Goal: Task Accomplishment & Management: Use online tool/utility

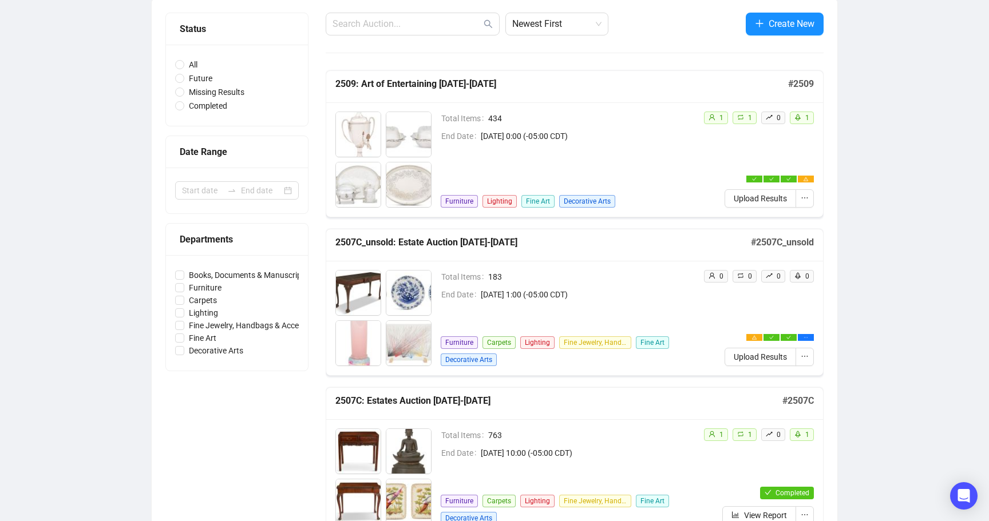
scroll to position [105, 0]
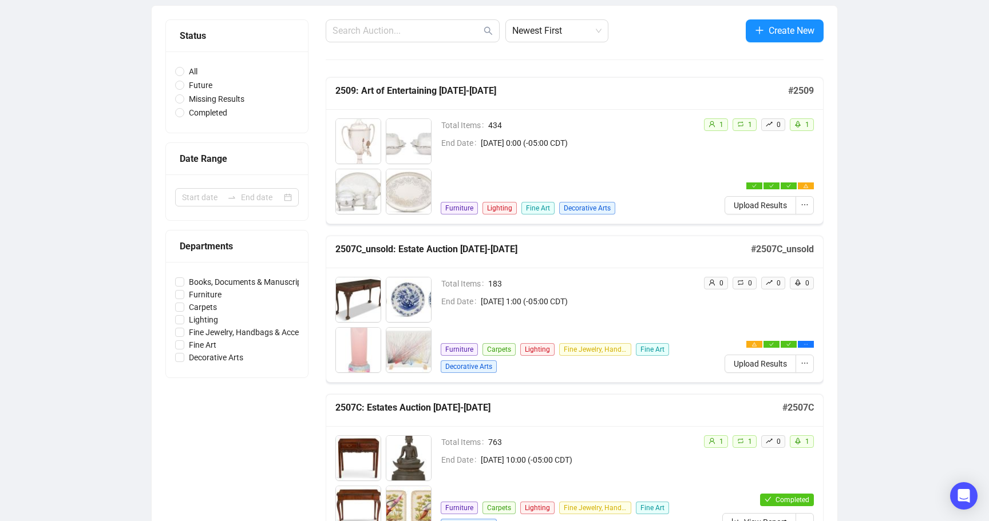
click at [542, 150] on div "Total Items 434 End Date [DATE] 0:00 (-05:00 CDT) Furniture Lighting Fine Art D…" at bounding box center [568, 166] width 254 height 96
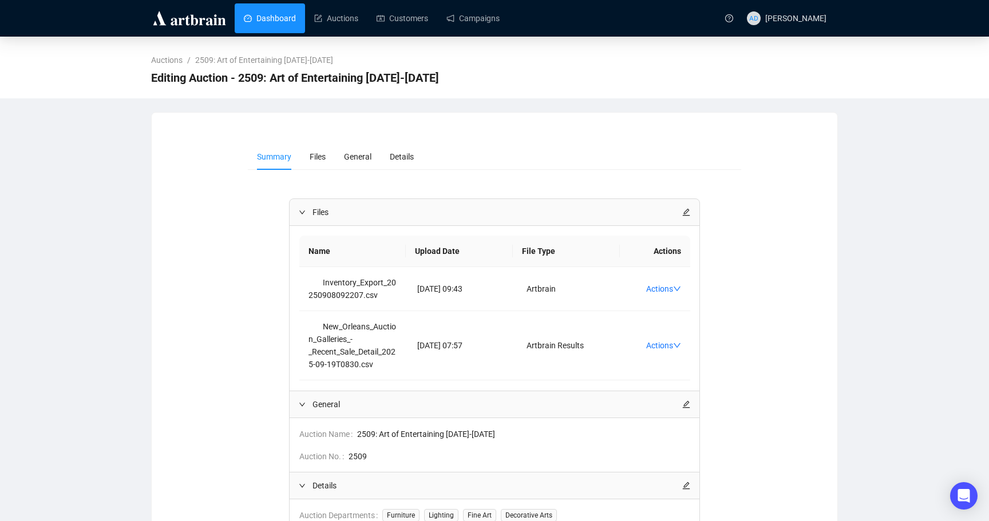
click at [263, 25] on link "Dashboard" at bounding box center [270, 18] width 52 height 30
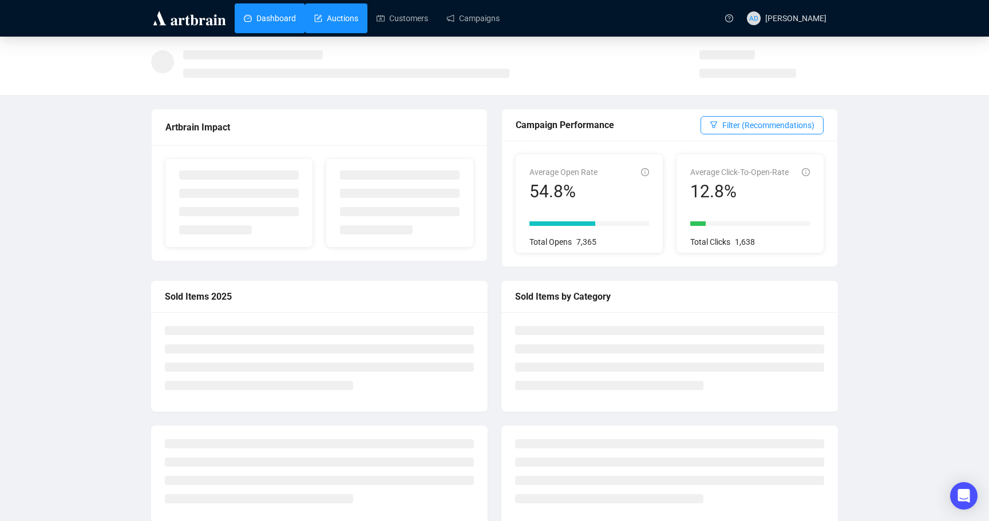
click at [338, 14] on link "Auctions" at bounding box center [336, 18] width 44 height 30
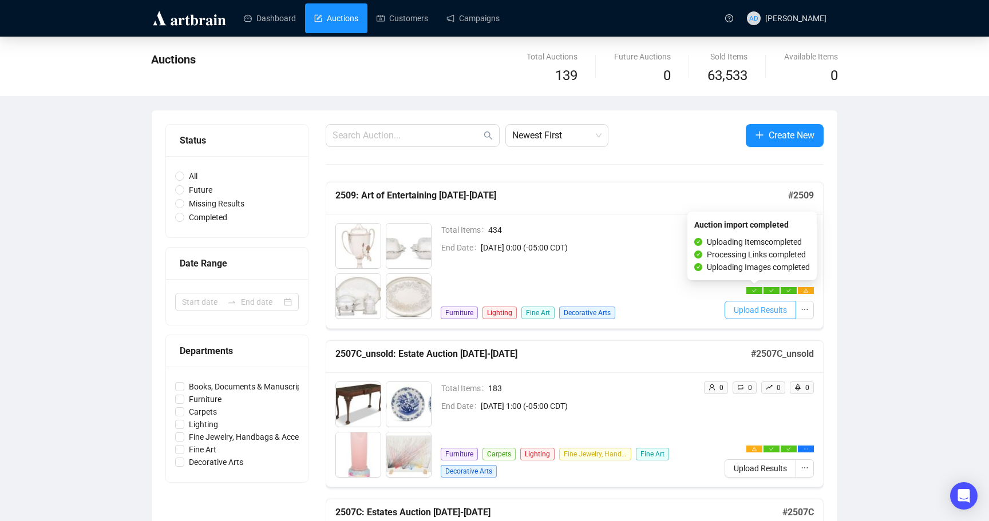
click at [747, 309] on span "Upload Results" at bounding box center [760, 310] width 53 height 13
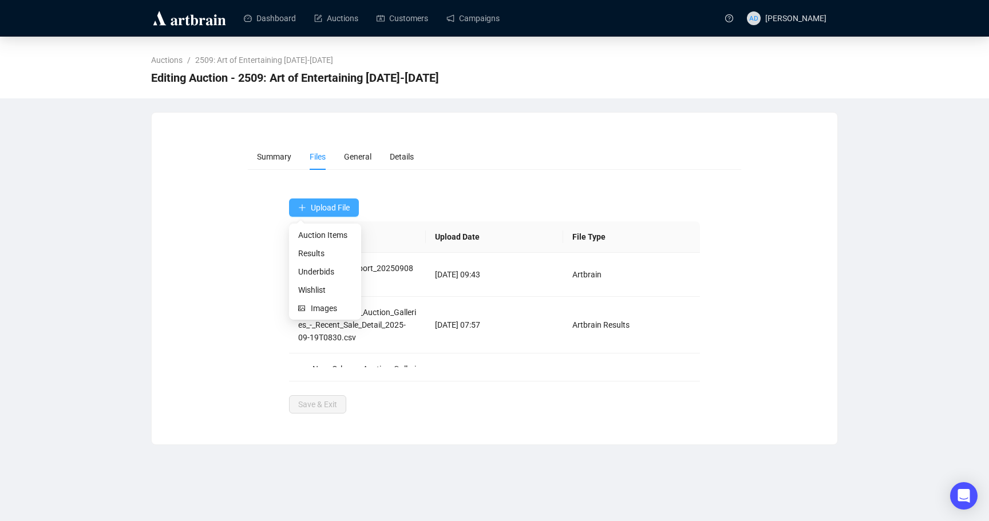
click at [330, 203] on span "Upload File" at bounding box center [330, 207] width 39 height 9
click at [325, 256] on span "Results" at bounding box center [325, 253] width 54 height 13
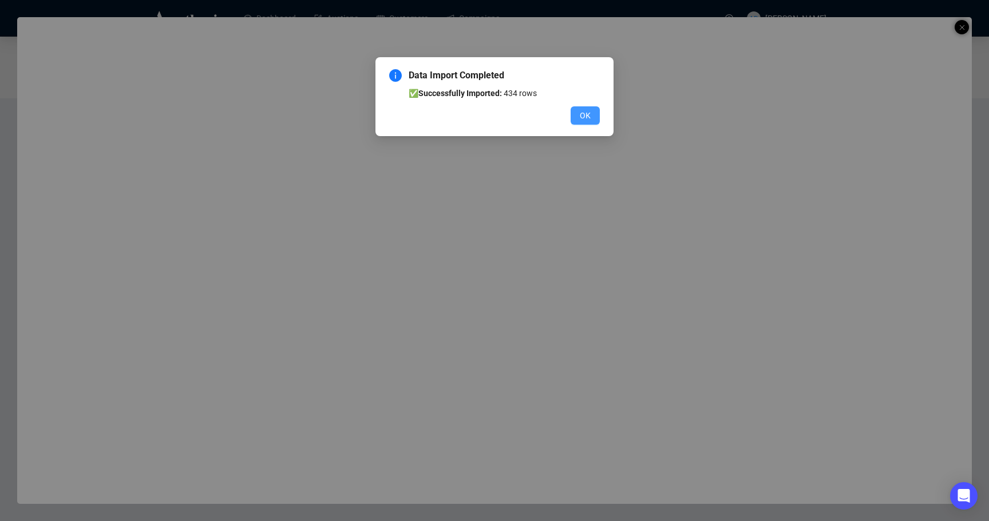
click at [582, 116] on span "OK" at bounding box center [585, 115] width 11 height 13
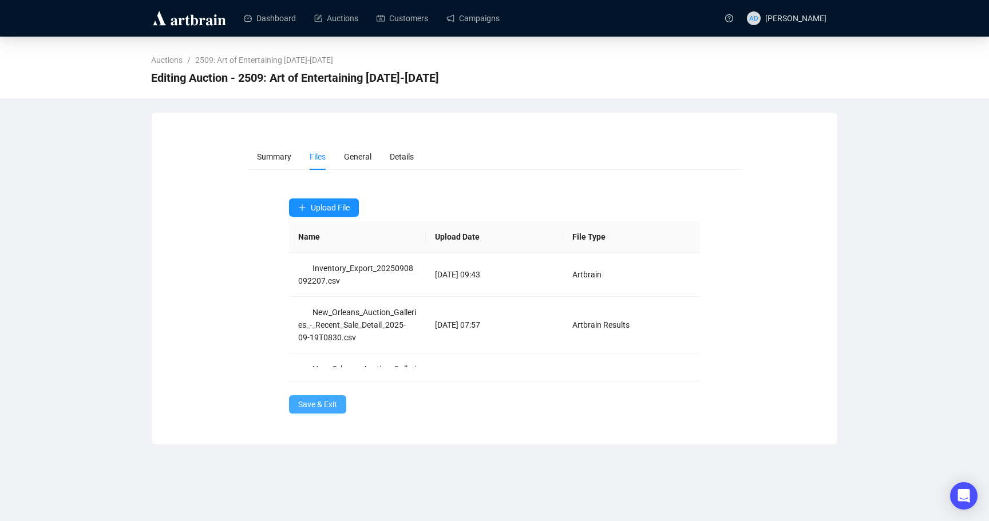
click at [318, 401] on span "Save & Exit" at bounding box center [317, 404] width 39 height 13
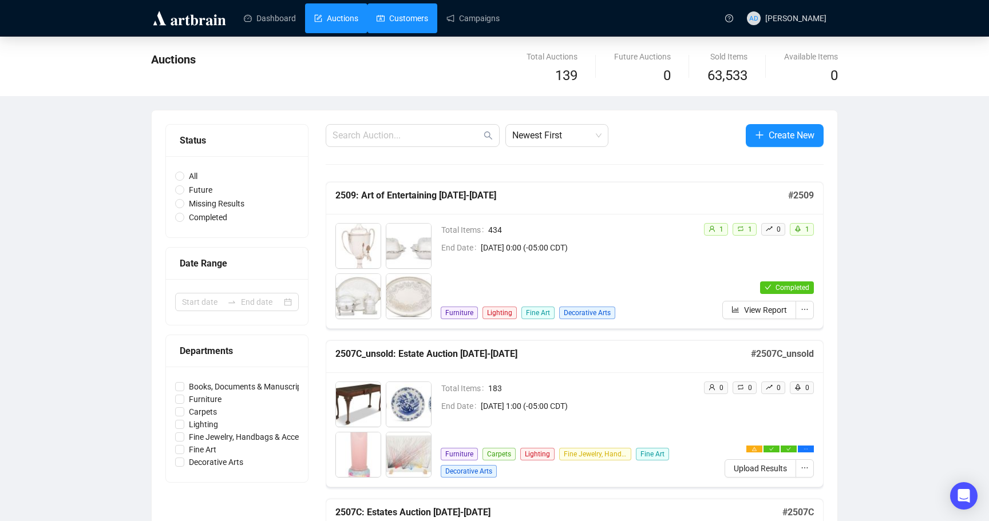
click at [406, 20] on link "Customers" at bounding box center [403, 18] width 52 height 30
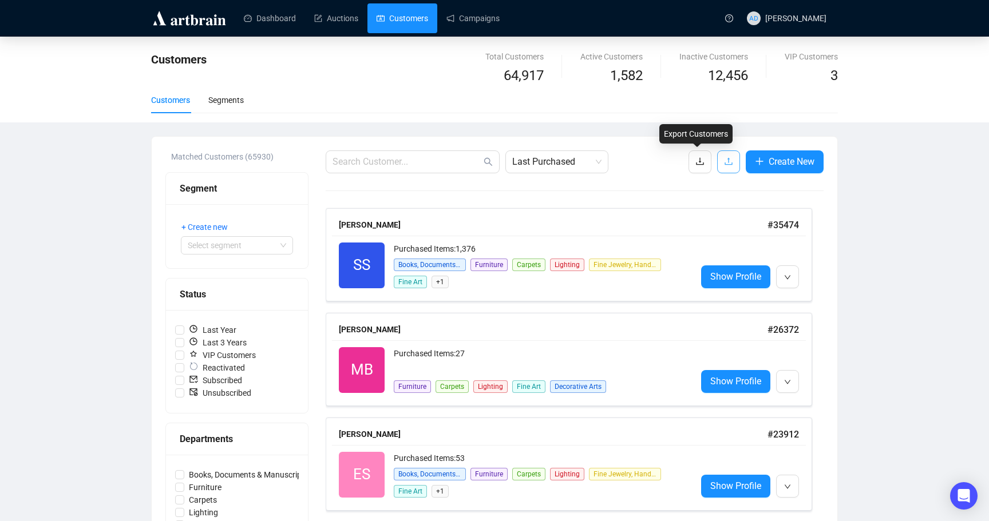
click at [725, 163] on icon "upload" at bounding box center [728, 161] width 9 height 9
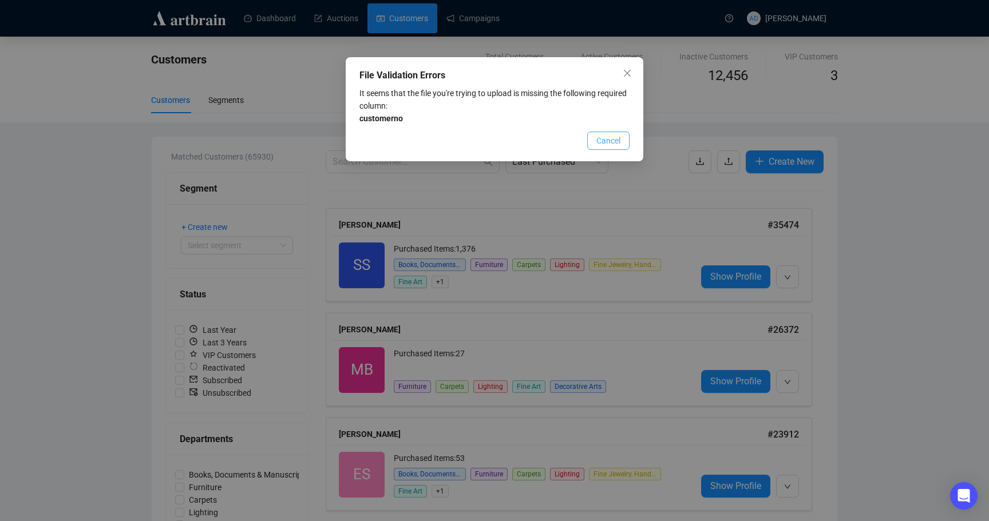
click at [611, 140] on span "Cancel" at bounding box center [608, 141] width 24 height 13
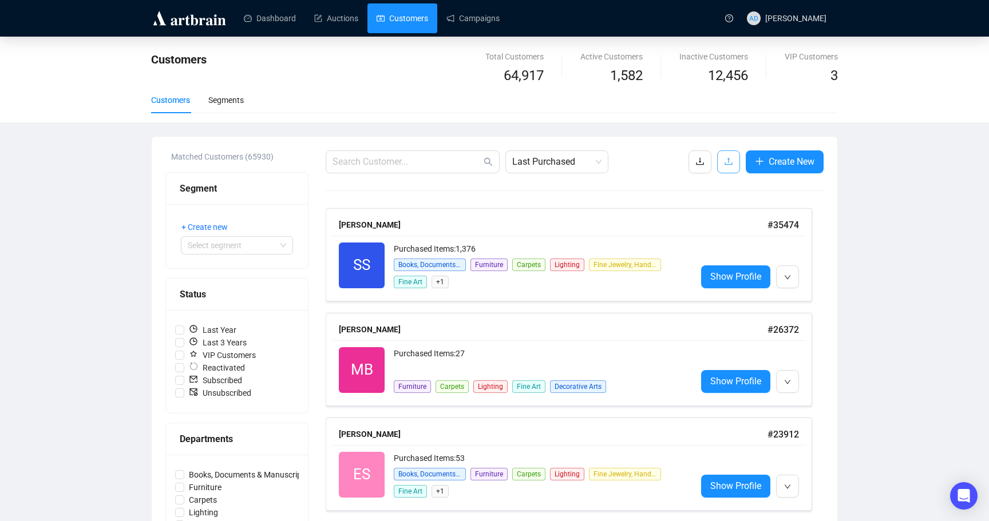
click at [724, 159] on icon "upload" at bounding box center [728, 161] width 9 height 9
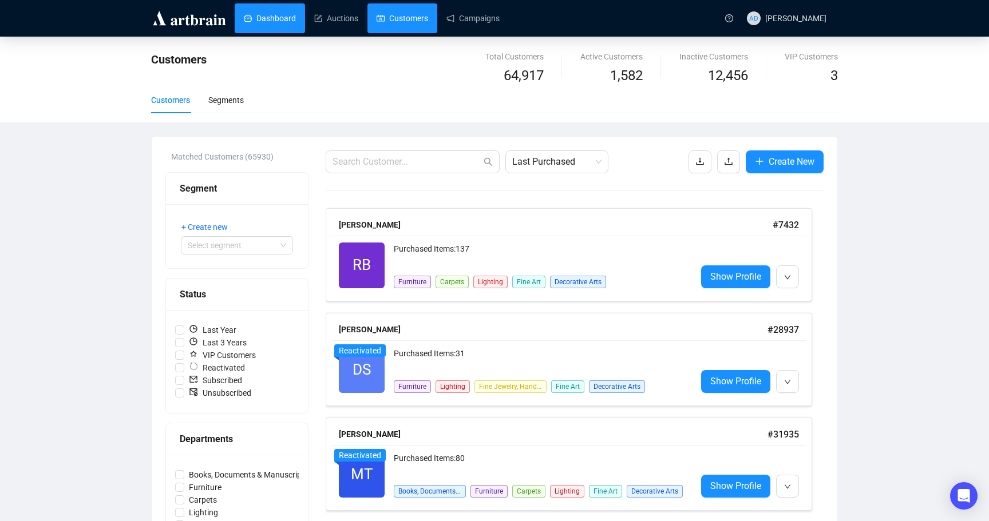
click at [279, 21] on link "Dashboard" at bounding box center [270, 18] width 52 height 30
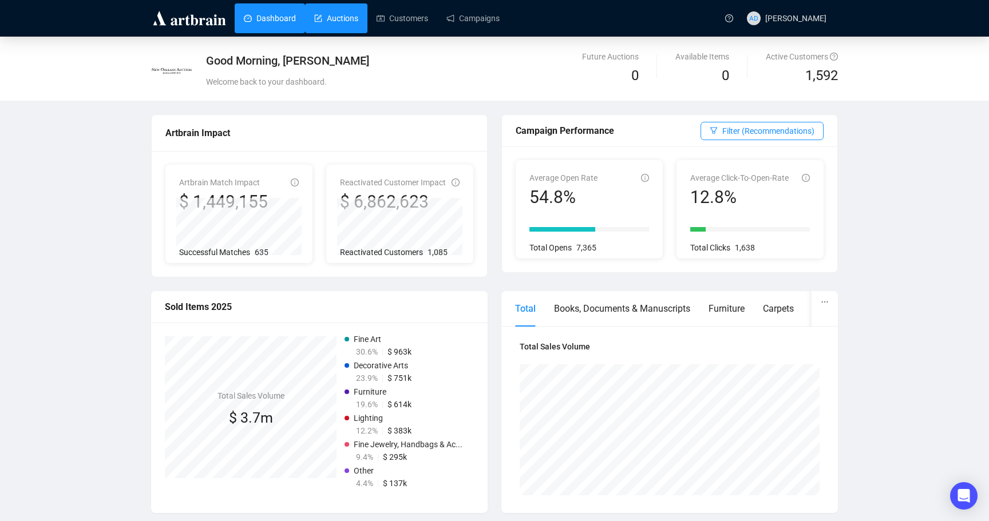
click at [346, 16] on link "Auctions" at bounding box center [336, 18] width 44 height 30
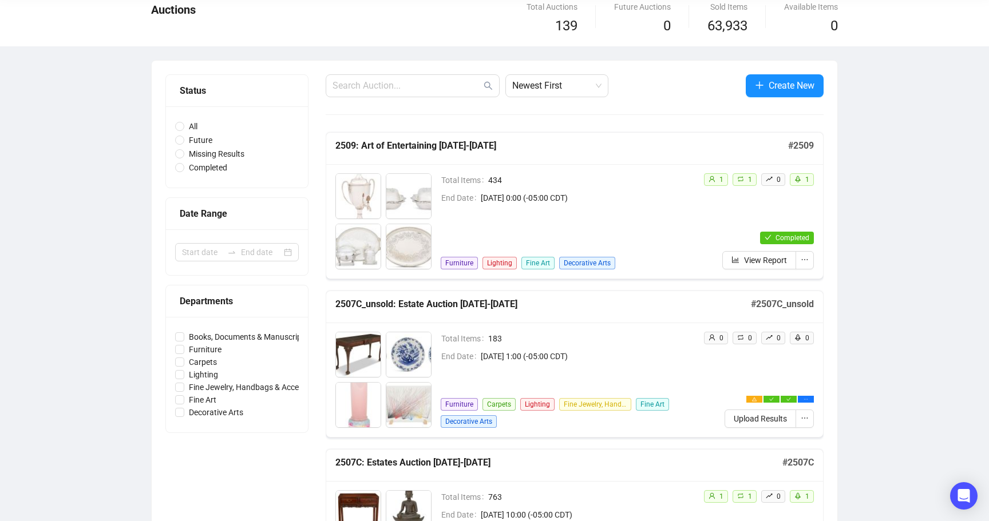
scroll to position [48, 0]
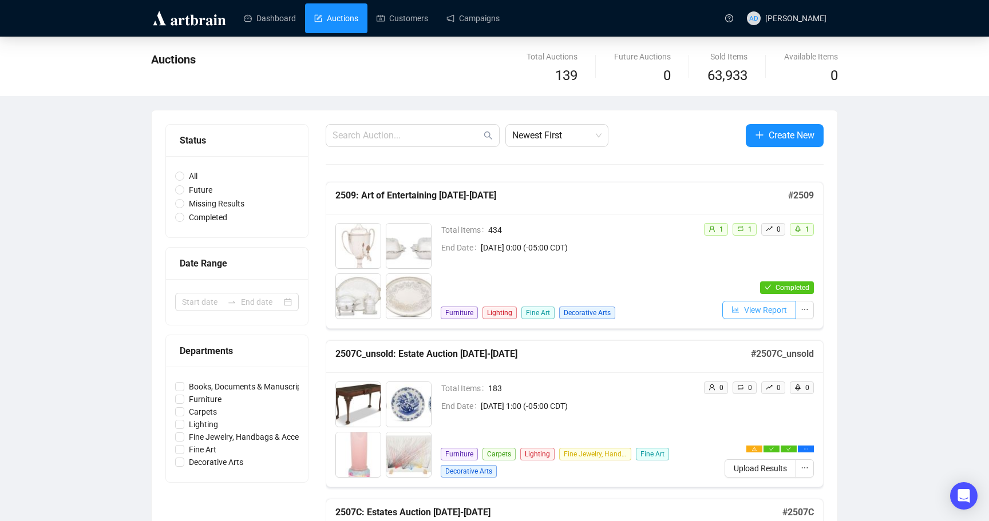
click at [772, 307] on span "View Report" at bounding box center [765, 310] width 43 height 13
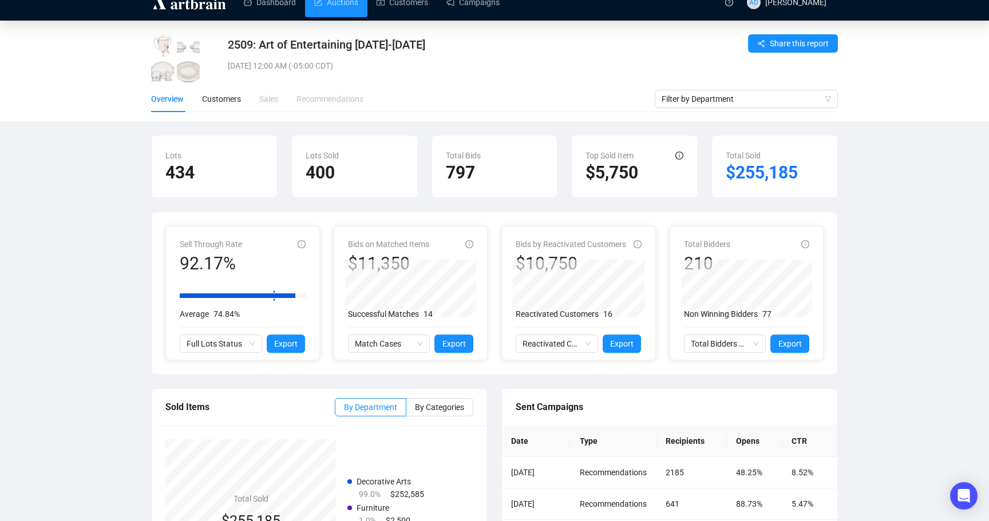
scroll to position [17, 0]
